Goal: Transaction & Acquisition: Download file/media

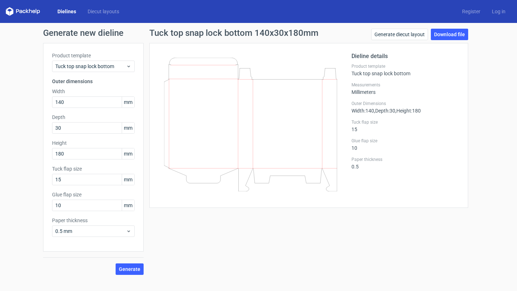
scroll to position [407, 0]
click at [90, 72] on div "Tuck top snap lock bottom" at bounding box center [93, 66] width 82 height 11
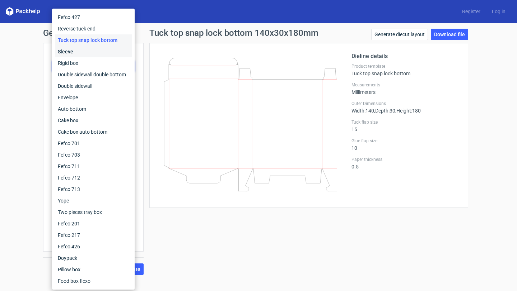
click at [98, 51] on div "Sleeve" at bounding box center [93, 51] width 77 height 11
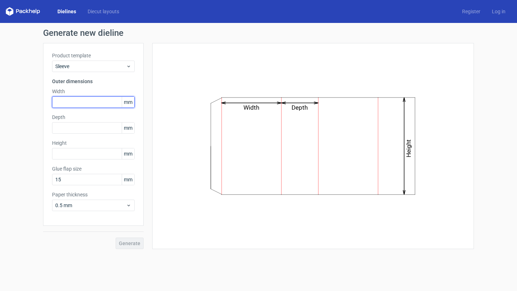
click at [94, 103] on input "text" at bounding box center [93, 101] width 82 height 11
type input "70"
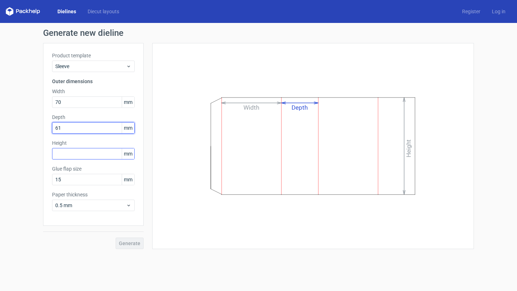
type input "61"
click at [76, 156] on input "text" at bounding box center [93, 153] width 82 height 11
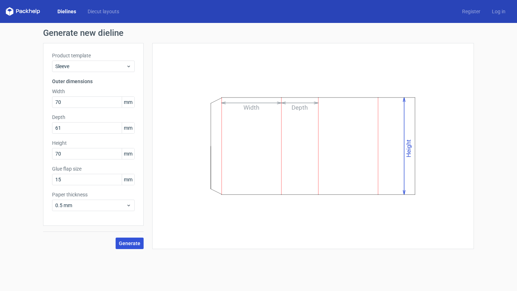
click at [127, 248] on button "Generate" at bounding box center [129, 243] width 28 height 11
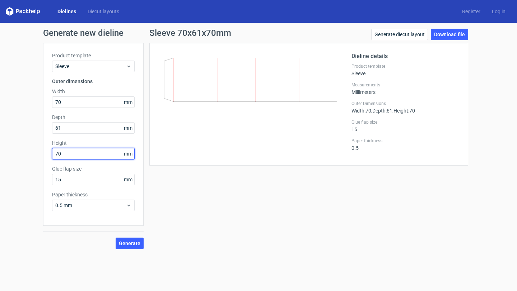
click at [71, 156] on input "70" at bounding box center [93, 153] width 82 height 11
type input "7"
type input "50"
click at [133, 253] on div "Generate new dieline Product template Sleeve Outer dimensions Width 70 mm Depth…" at bounding box center [258, 139] width 517 height 232
click at [134, 252] on div "Generate new dieline Product template Sleeve Outer dimensions Width 70 mm Depth…" at bounding box center [258, 139] width 517 height 232
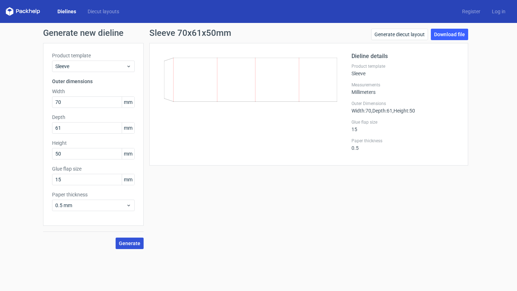
click at [134, 249] on button "Generate" at bounding box center [129, 243] width 28 height 11
click at [451, 33] on link "Download file" at bounding box center [448, 34] width 37 height 11
